Goal: Task Accomplishment & Management: Use online tool/utility

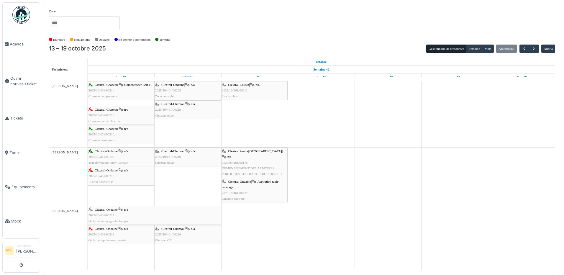
click at [204, 88] on div "Clextral-Ondaine | n/a 2025/10/461/00209 Zone controle" at bounding box center [187, 90] width 65 height 17
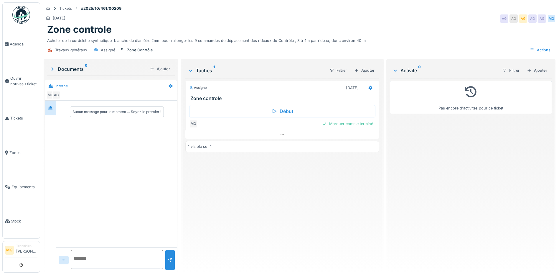
click at [111, 256] on textarea at bounding box center [117, 259] width 92 height 19
type textarea "**********"
click at [171, 262] on div at bounding box center [170, 260] width 5 height 6
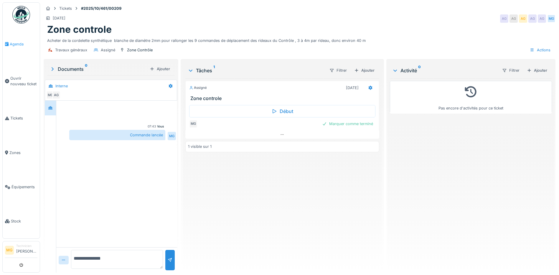
click at [12, 43] on span "Agenda" at bounding box center [24, 44] width 28 height 6
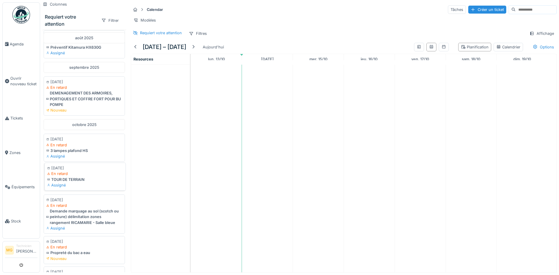
scroll to position [98, 0]
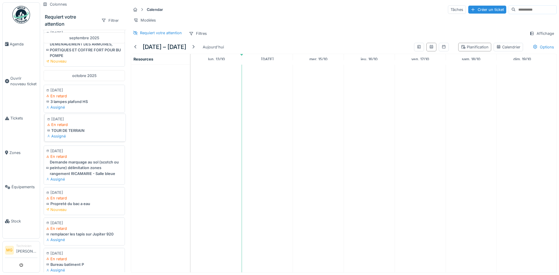
click at [101, 133] on div "Assigné" at bounding box center [85, 136] width 76 height 6
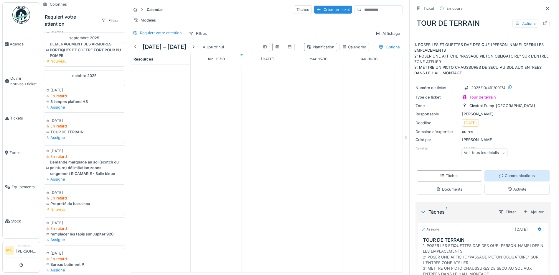
click at [507, 173] on div "Communications" at bounding box center [517, 176] width 36 height 6
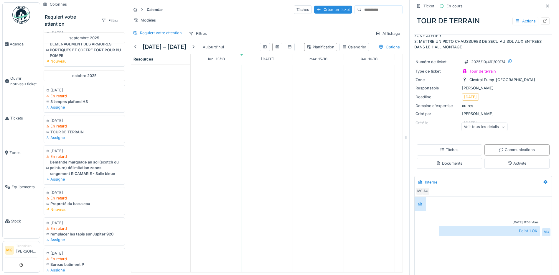
scroll to position [37, 0]
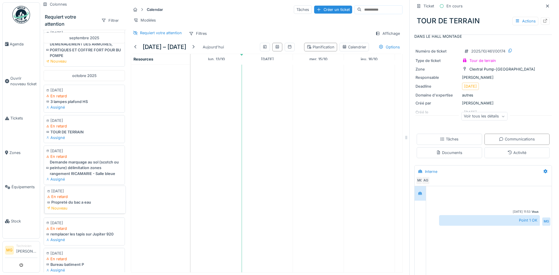
click at [100, 209] on div "Nouveau" at bounding box center [85, 208] width 76 height 6
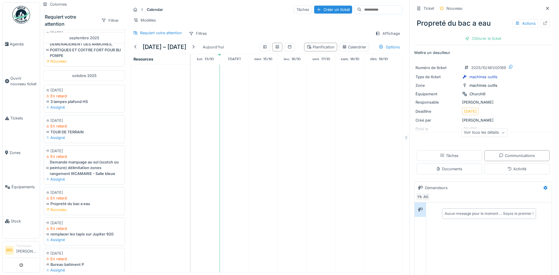
click at [484, 130] on div "Voir tous les détails" at bounding box center [484, 132] width 46 height 9
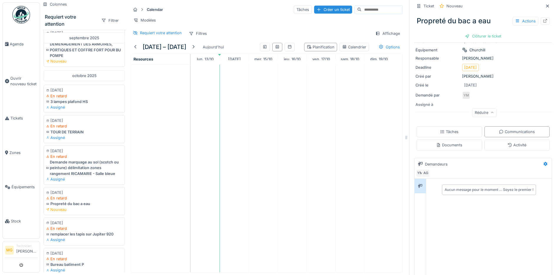
scroll to position [74, 0]
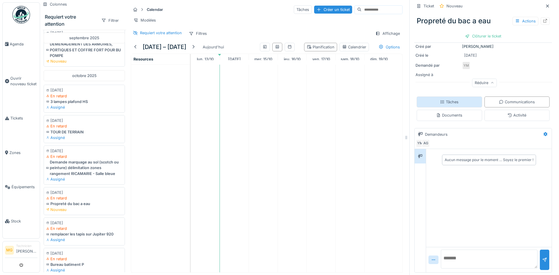
click at [444, 99] on div "Tâches" at bounding box center [449, 102] width 19 height 6
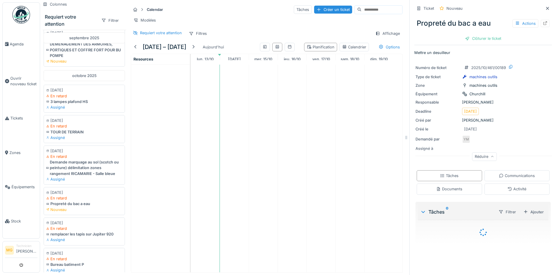
scroll to position [0, 0]
click at [490, 185] on div "Activité" at bounding box center [517, 188] width 65 height 11
click at [453, 186] on div "Documents" at bounding box center [449, 189] width 26 height 6
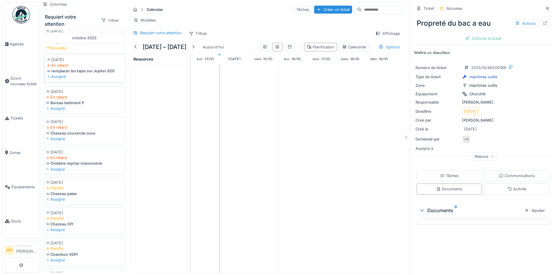
scroll to position [246, 0]
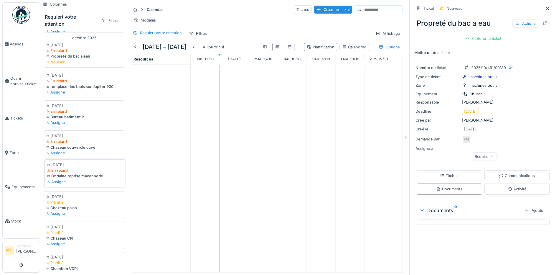
click at [98, 185] on div "Assigné" at bounding box center [85, 182] width 76 height 6
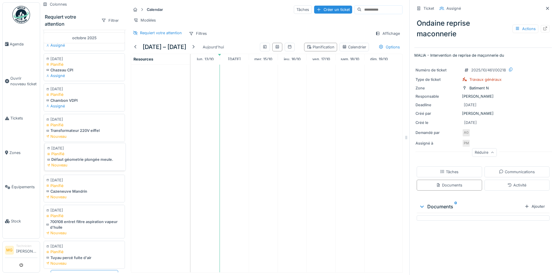
scroll to position [434, 0]
click at [102, 229] on div "Nouveau" at bounding box center [85, 232] width 76 height 6
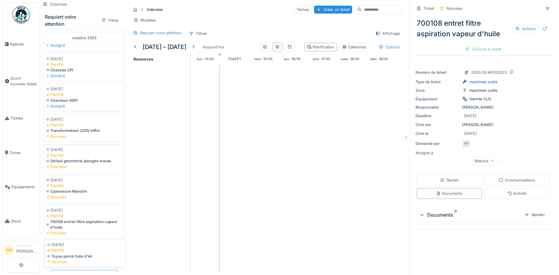
click at [96, 259] on div "Nouveau" at bounding box center [85, 262] width 76 height 6
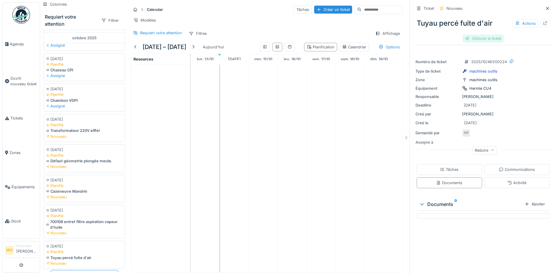
click at [482, 37] on div "Clôturer le ticket" at bounding box center [483, 38] width 41 height 8
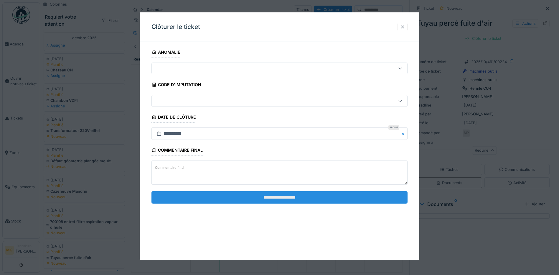
click at [282, 199] on input "**********" at bounding box center [280, 197] width 256 height 12
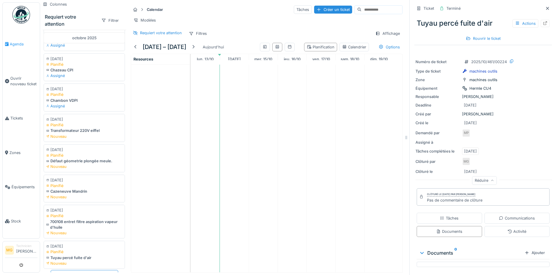
click at [18, 43] on span "Agenda" at bounding box center [24, 44] width 28 height 6
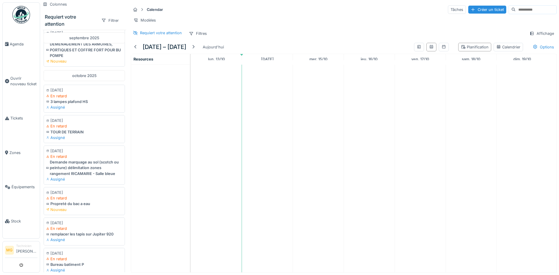
click at [306, 141] on td at bounding box center [318, 169] width 51 height 208
click at [417, 49] on icon at bounding box center [419, 47] width 5 height 4
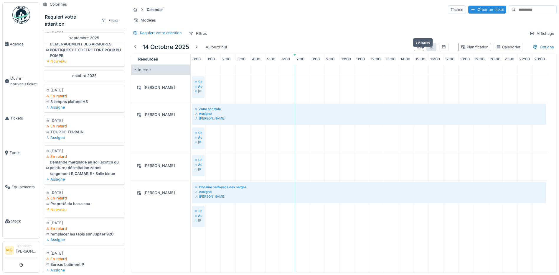
click at [429, 49] on icon at bounding box center [431, 47] width 5 height 4
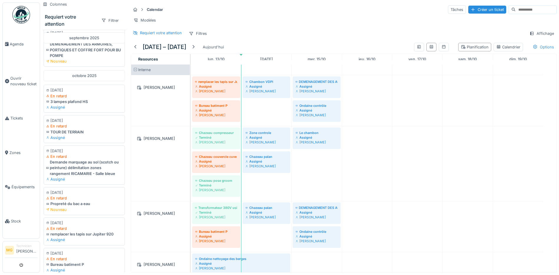
click at [531, 51] on div "Options" at bounding box center [543, 47] width 27 height 9
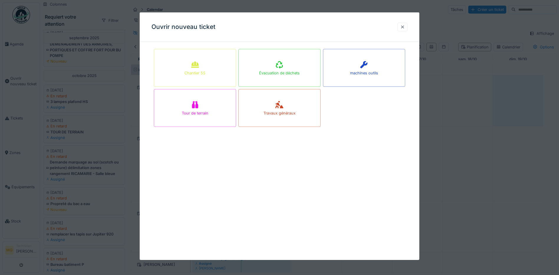
click at [404, 27] on div at bounding box center [402, 27] width 5 height 6
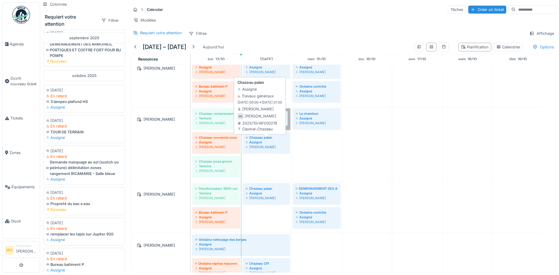
scroll to position [21, 0]
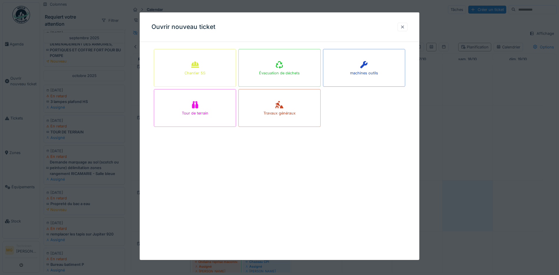
click at [408, 27] on div at bounding box center [403, 27] width 10 height 9
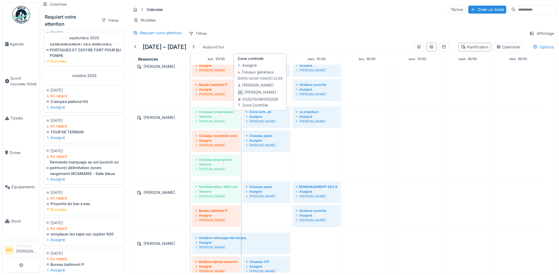
click at [277, 119] on div "Assigné" at bounding box center [267, 116] width 42 height 5
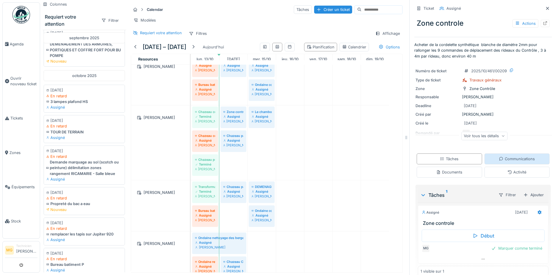
click at [503, 159] on div "Communications" at bounding box center [517, 159] width 36 height 6
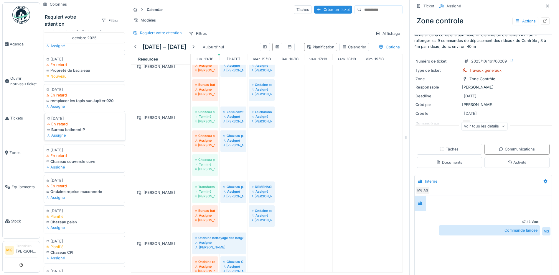
scroll to position [246, 0]
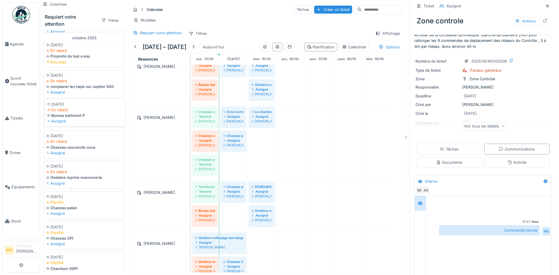
click at [97, 124] on div "Assigné" at bounding box center [85, 121] width 76 height 6
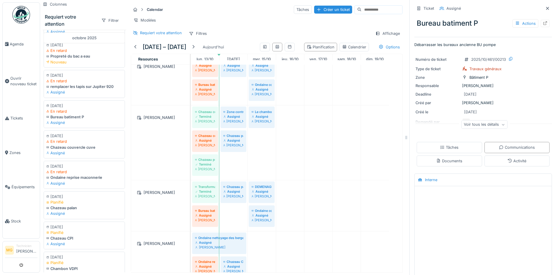
click at [487, 121] on div "Voir tous les détails" at bounding box center [484, 124] width 46 height 9
click at [104, 185] on div "Assigné" at bounding box center [85, 182] width 76 height 6
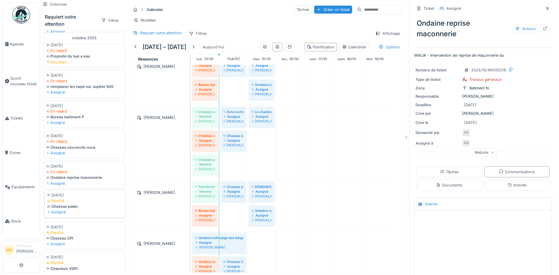
scroll to position [295, 0]
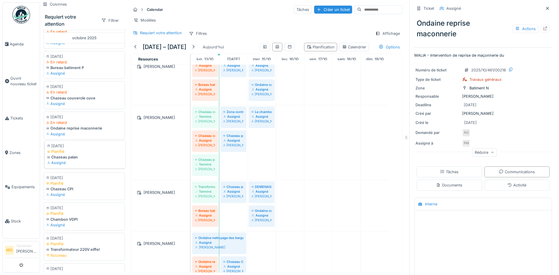
click at [94, 165] on div "Assigné" at bounding box center [85, 163] width 76 height 6
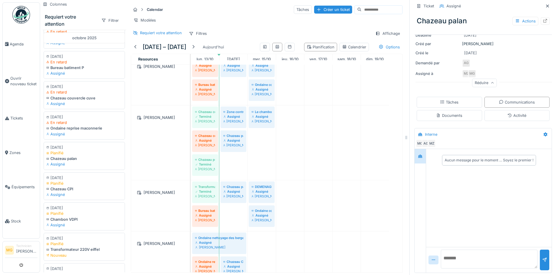
scroll to position [59, 0]
click at [262, 124] on div "[PERSON_NAME]" at bounding box center [262, 121] width 20 height 5
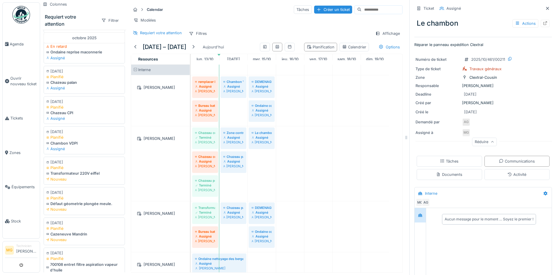
scroll to position [404, 0]
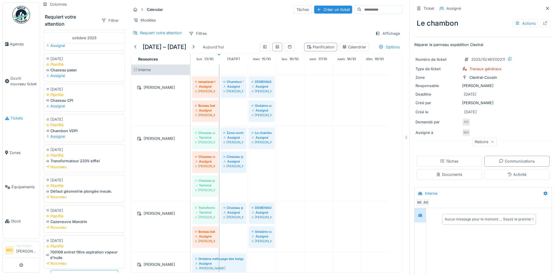
click at [22, 116] on span "Tickets" at bounding box center [23, 118] width 27 height 6
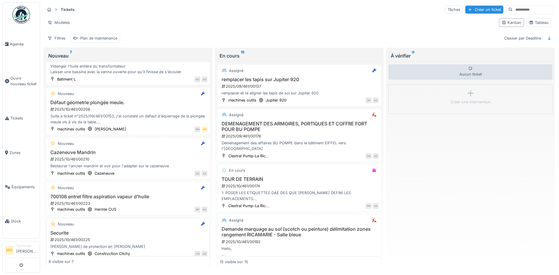
scroll to position [171, 0]
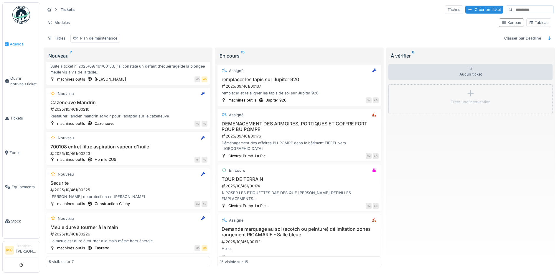
click at [17, 45] on span "Agenda" at bounding box center [24, 44] width 28 height 6
